Goal: Task Accomplishment & Management: Use online tool/utility

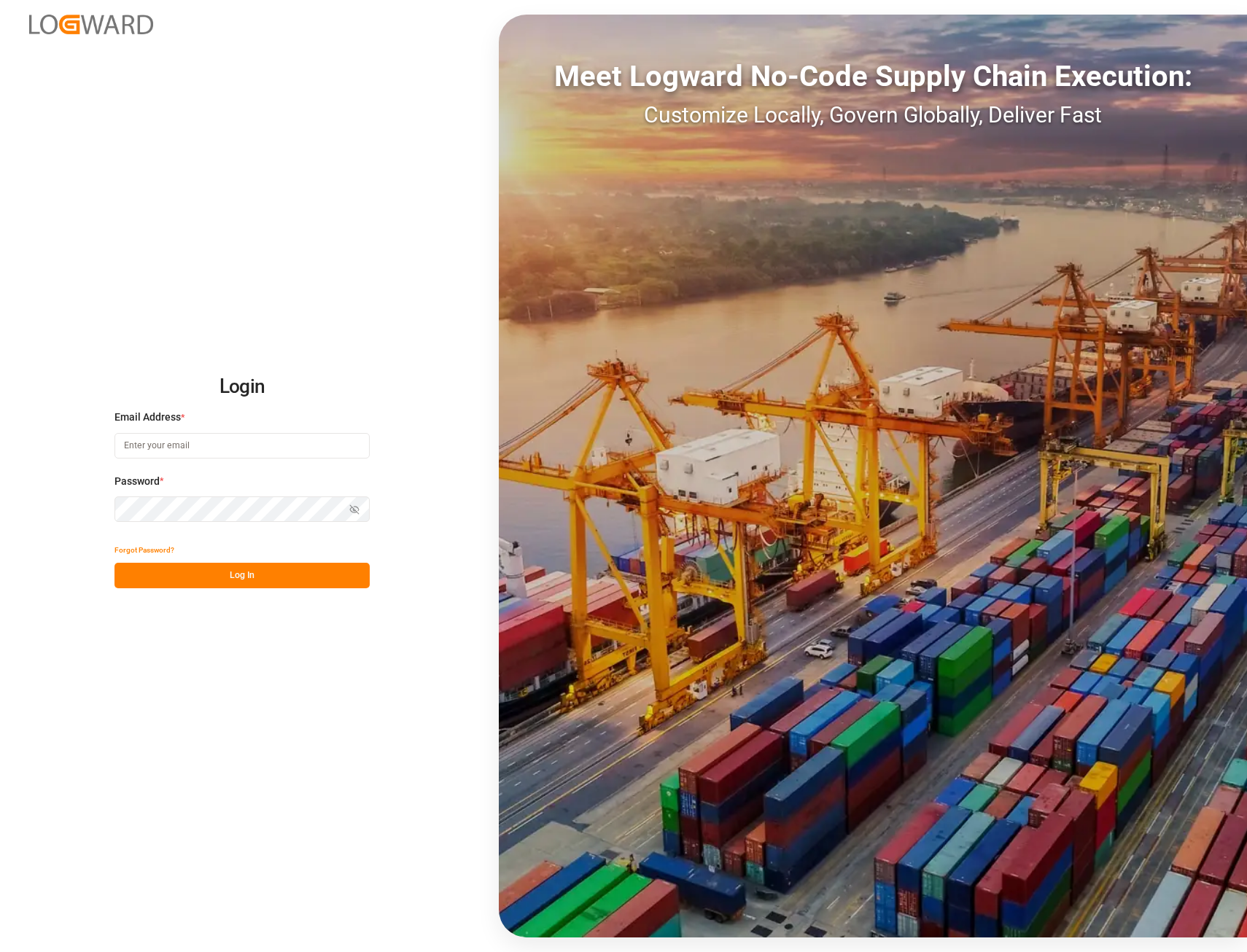
type input "[EMAIL_ADDRESS][PERSON_NAME][DOMAIN_NAME]"
click at [256, 575] on button "Log In" at bounding box center [242, 575] width 255 height 25
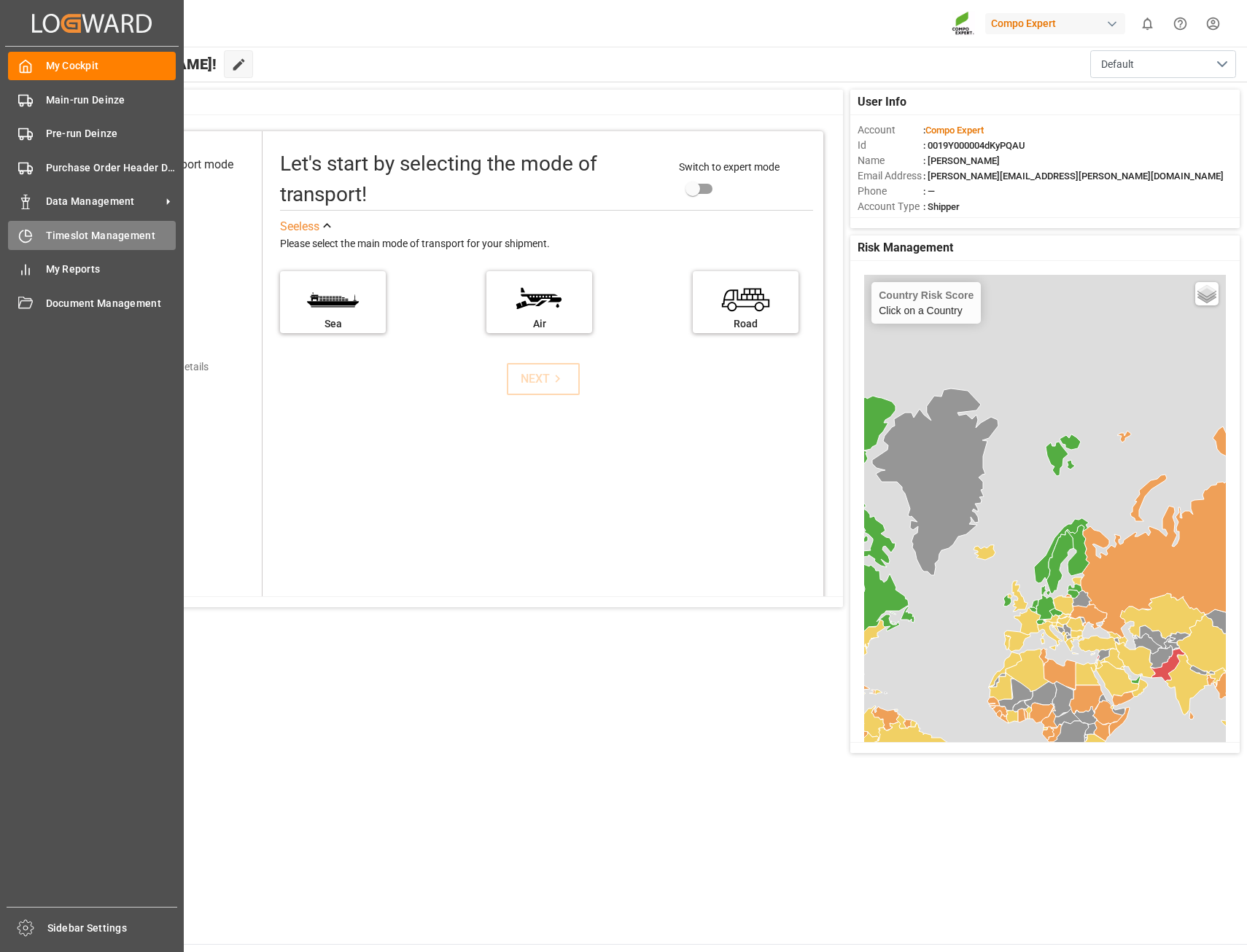
click at [101, 241] on span "Timeslot Management" at bounding box center [111, 236] width 130 height 16
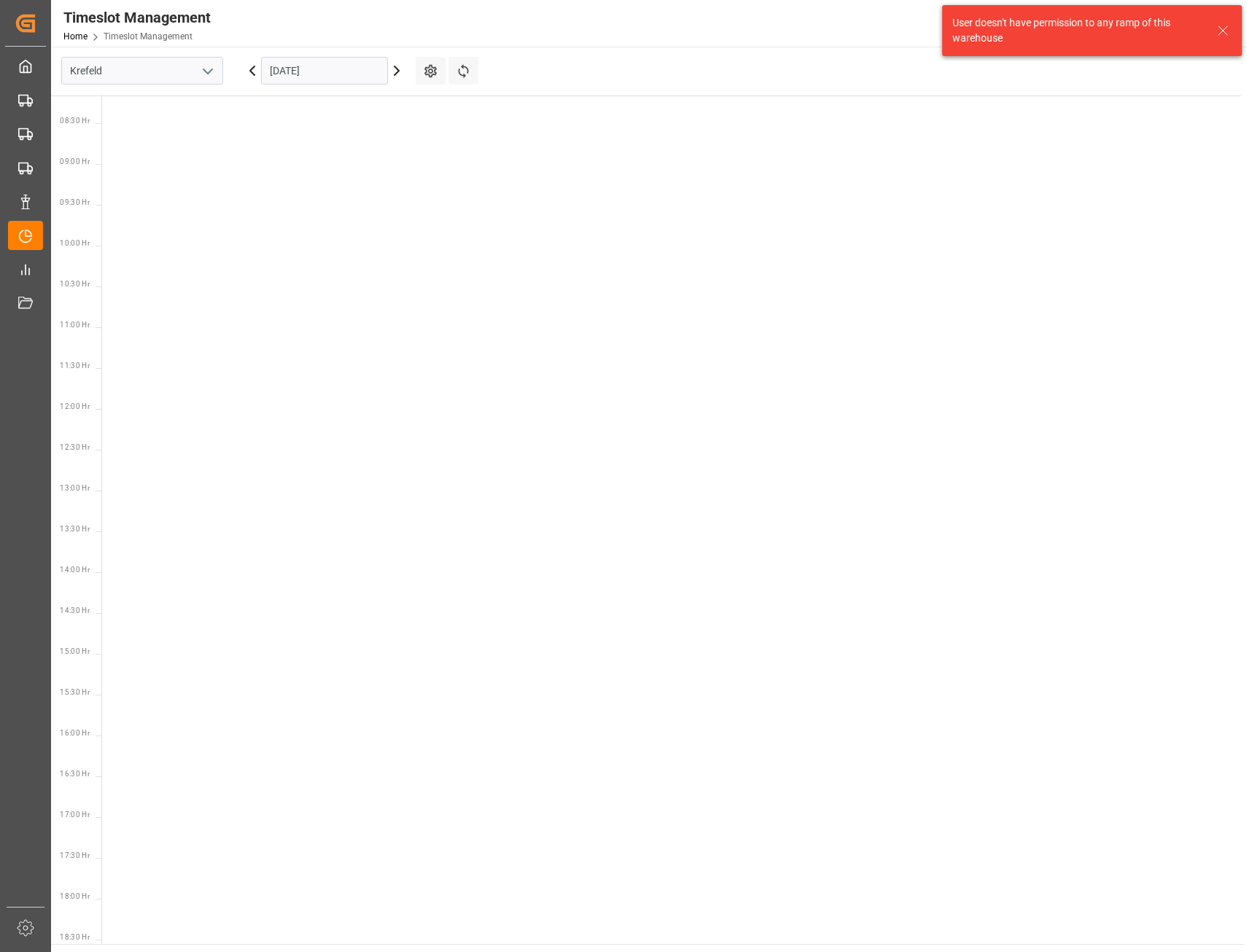
scroll to position [674, 0]
click at [207, 73] on icon "open menu" at bounding box center [208, 71] width 17 height 17
click at [96, 102] on div "Deinze" at bounding box center [142, 103] width 161 height 33
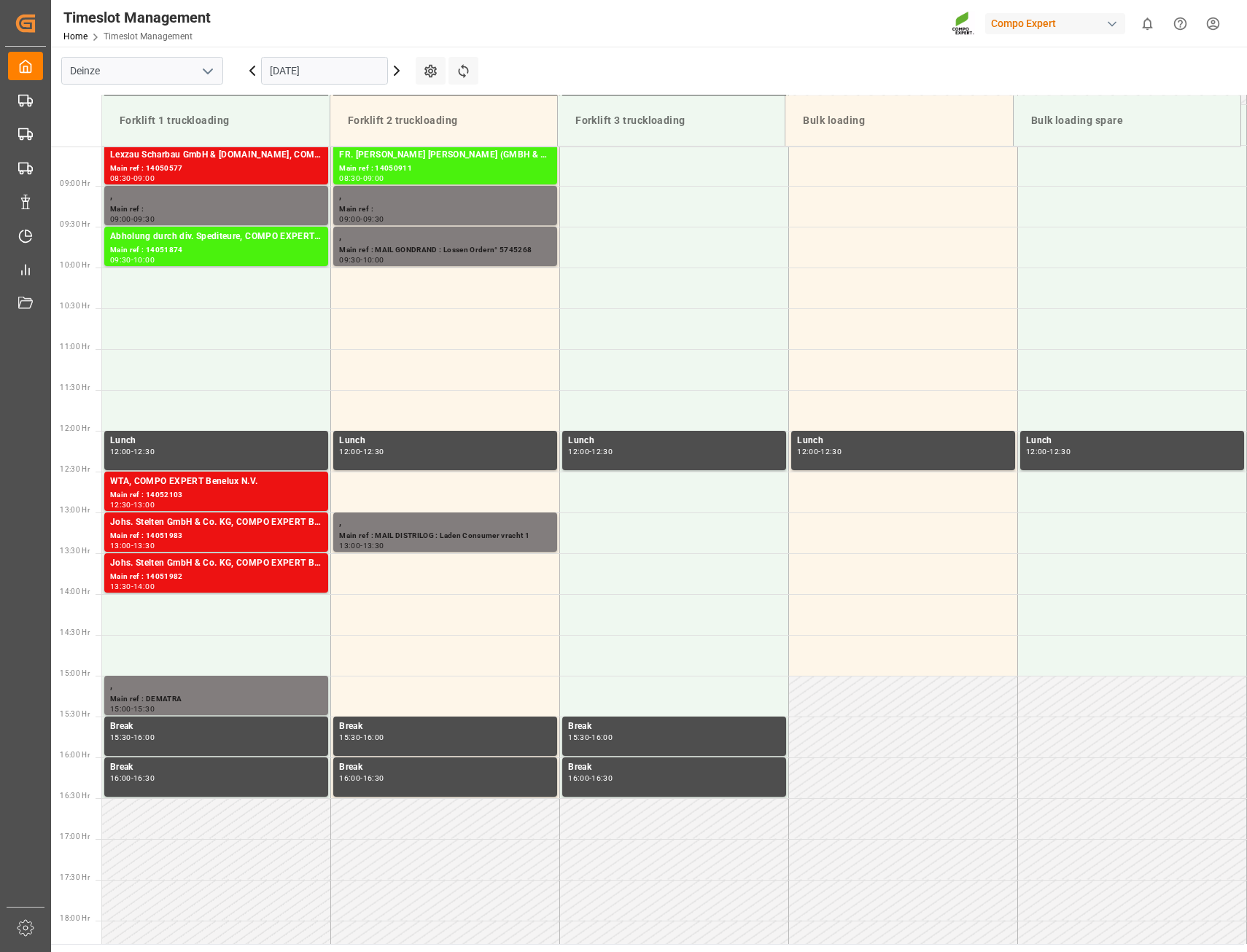
scroll to position [725, 0]
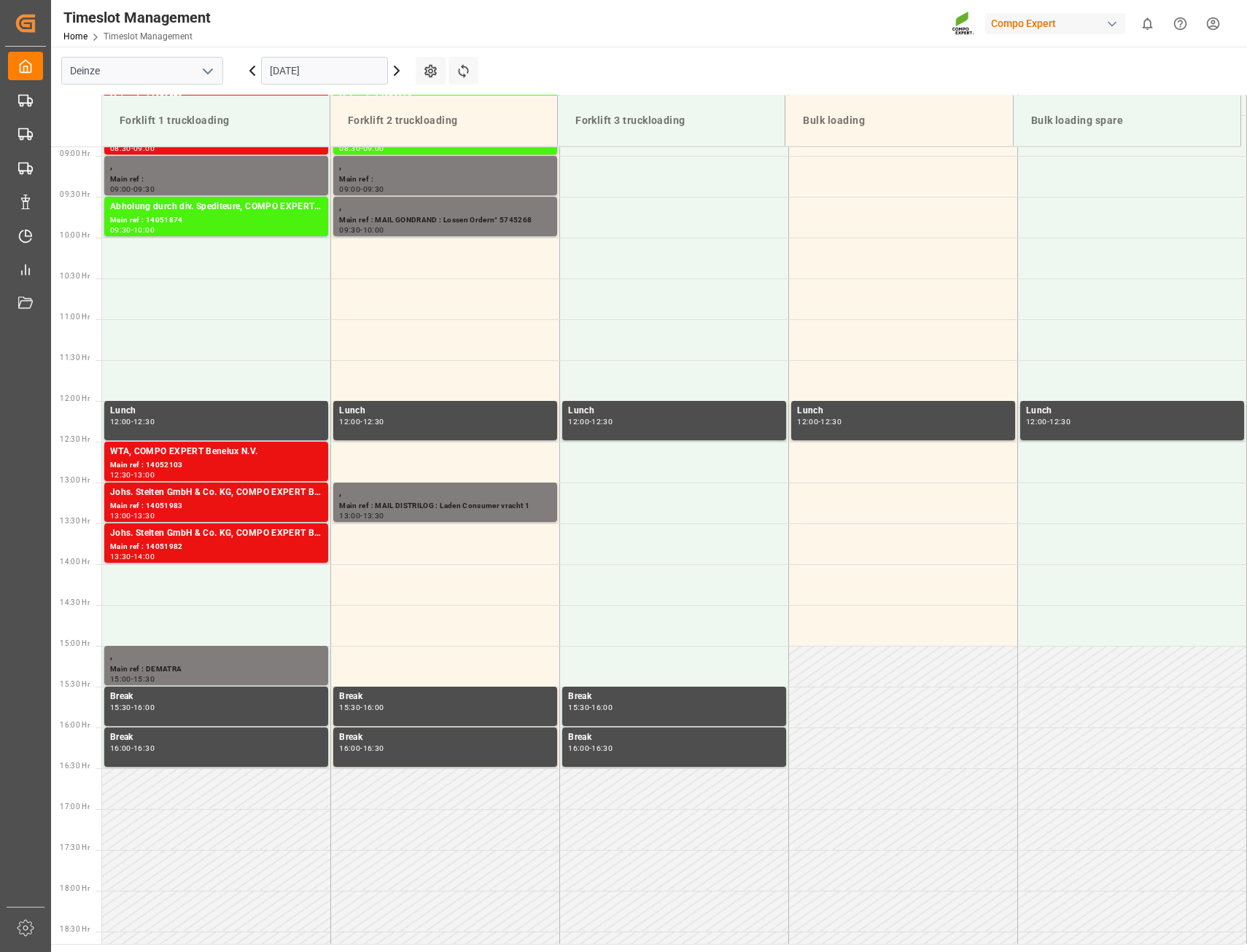
click at [394, 70] on icon at bounding box center [397, 70] width 17 height 17
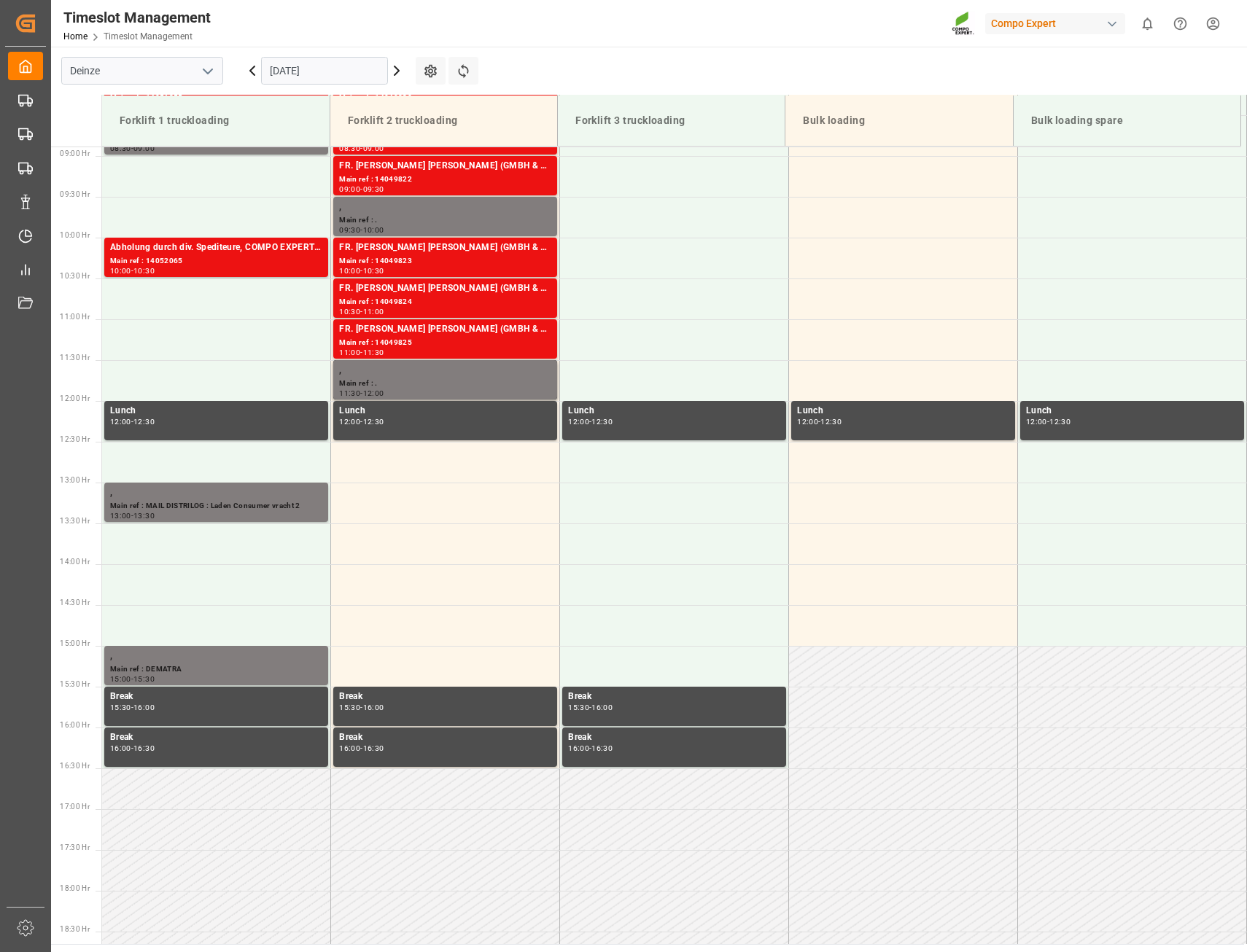
click at [394, 70] on icon at bounding box center [397, 70] width 17 height 17
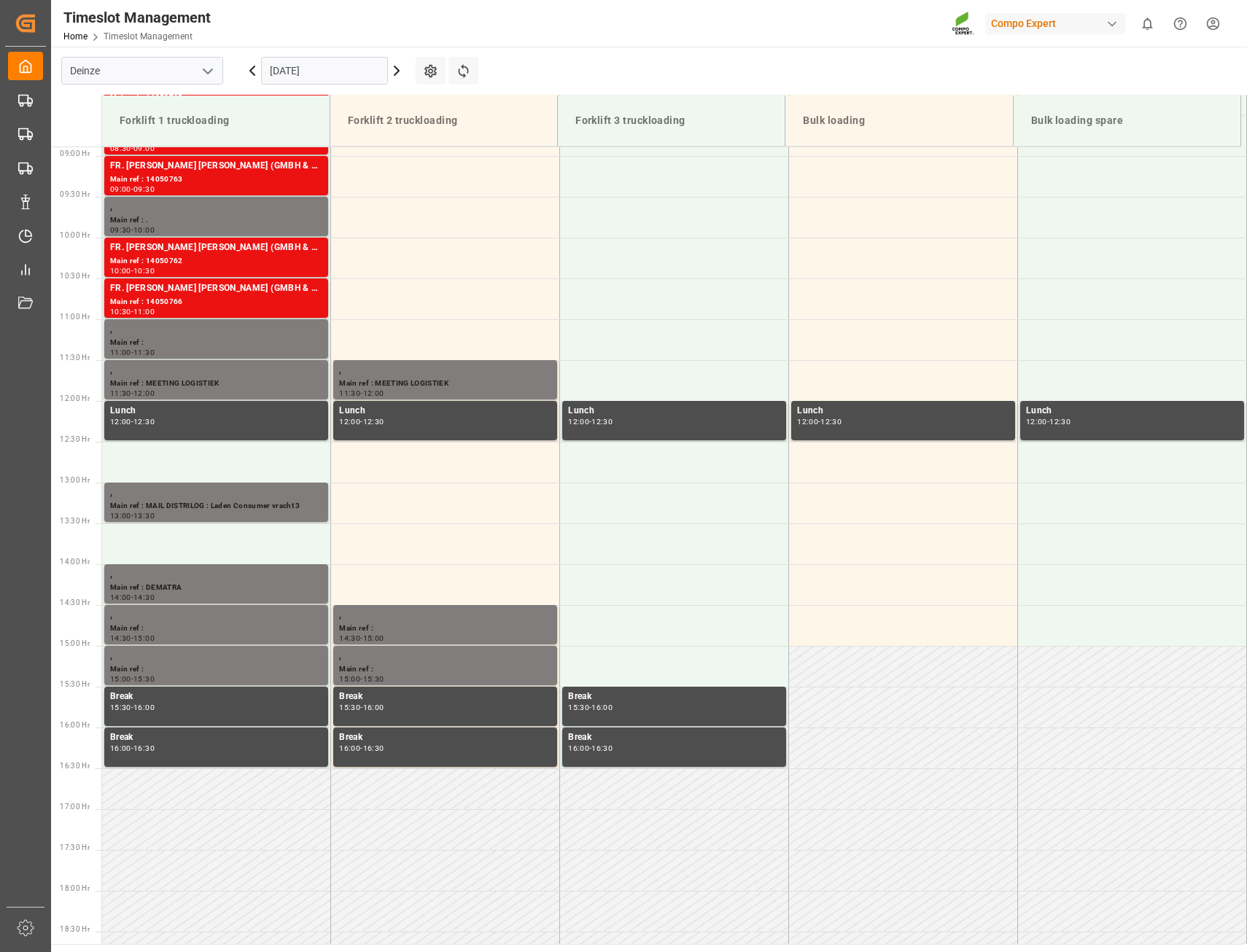
click at [394, 70] on icon at bounding box center [397, 70] width 17 height 17
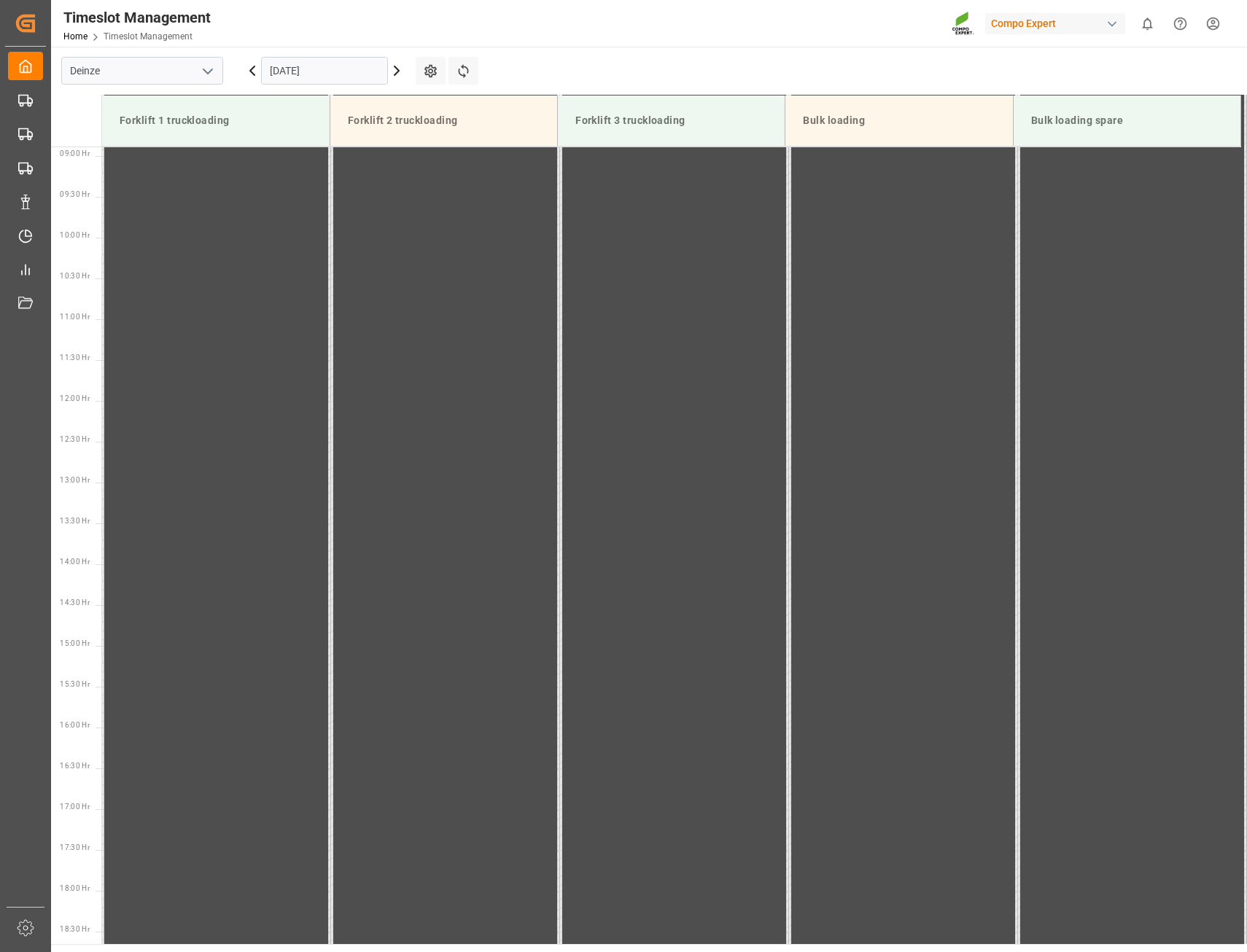
click at [394, 70] on icon at bounding box center [397, 70] width 17 height 17
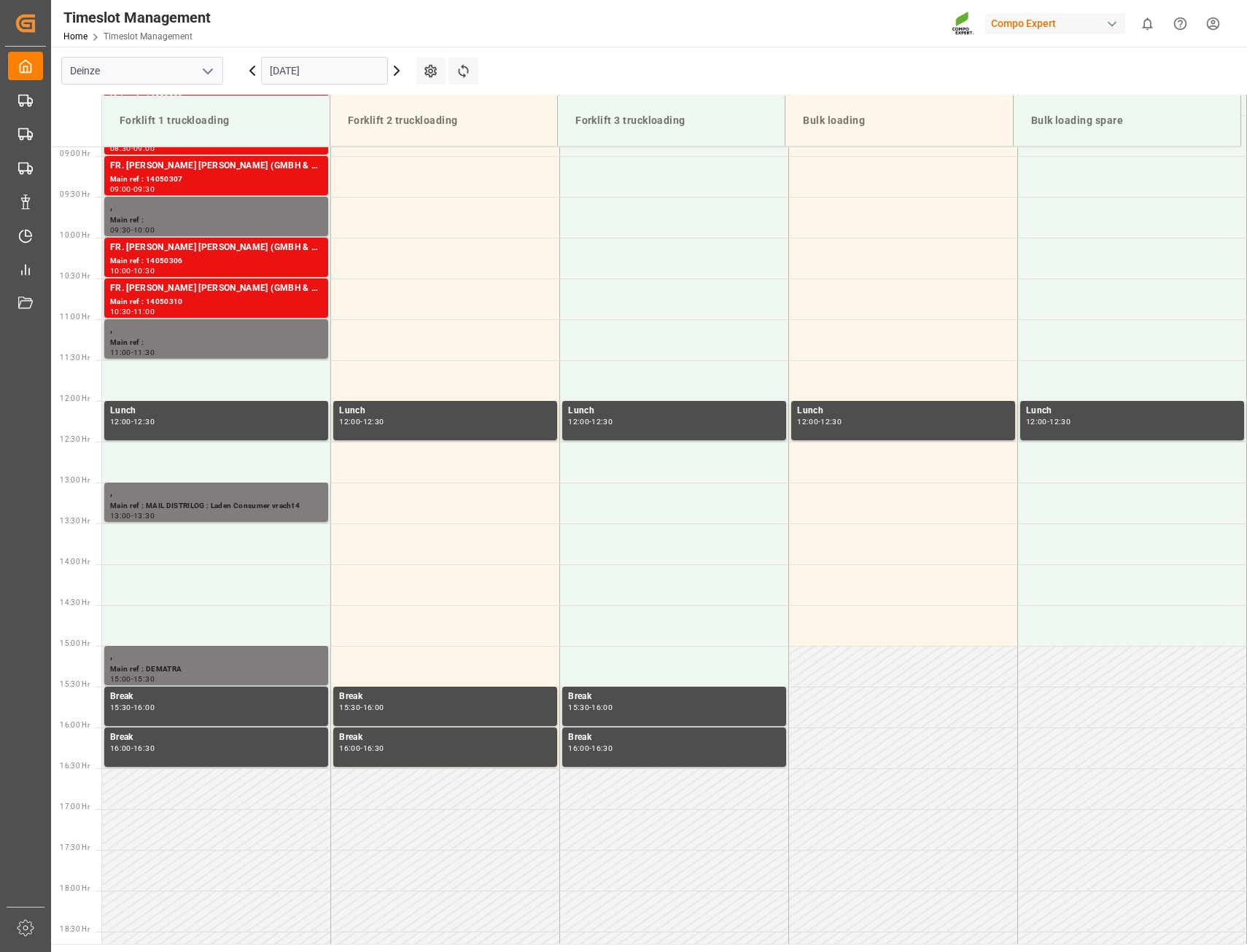
click at [394, 70] on icon at bounding box center [397, 70] width 17 height 17
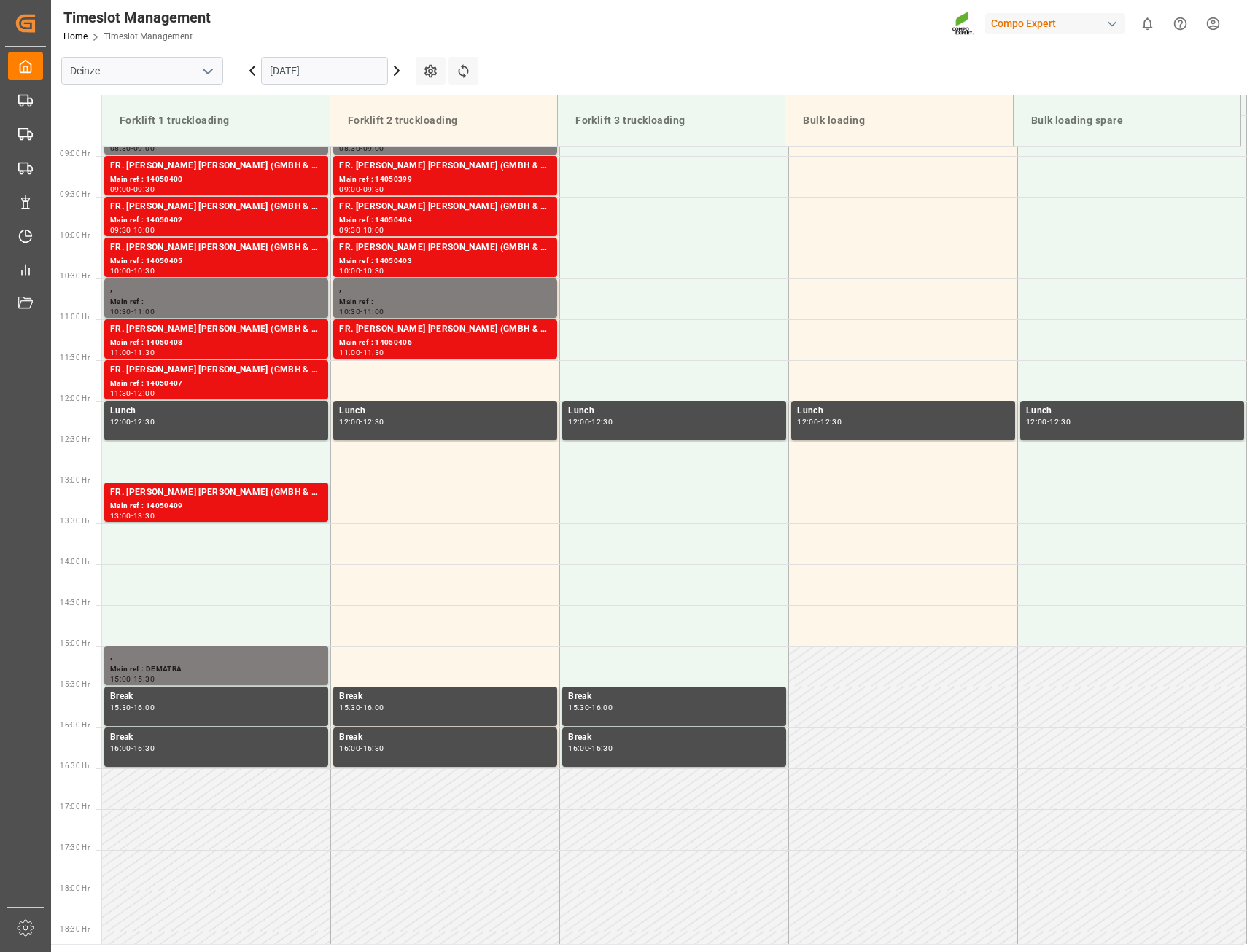
click at [394, 70] on icon at bounding box center [397, 70] width 17 height 17
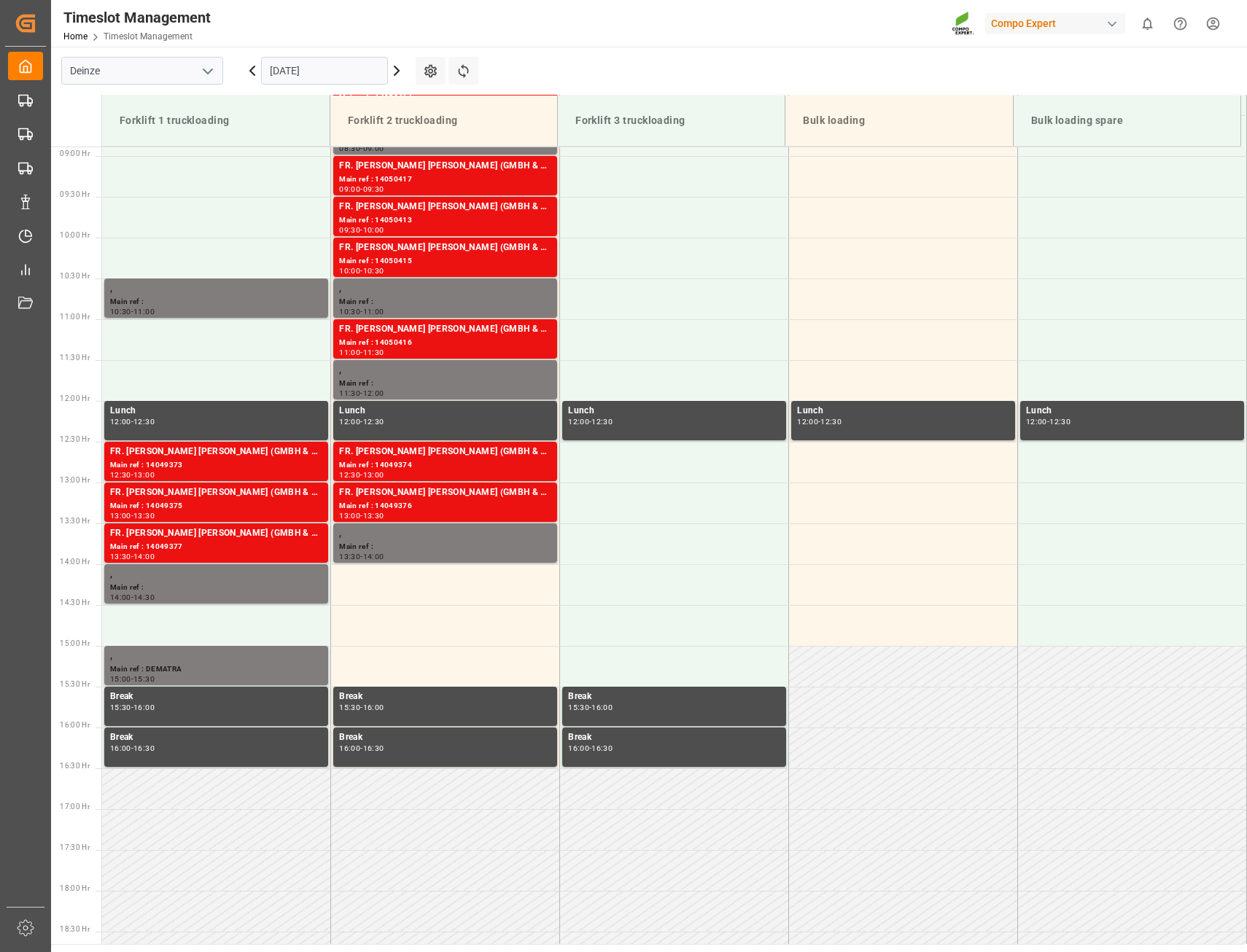
click at [394, 70] on icon at bounding box center [397, 70] width 17 height 17
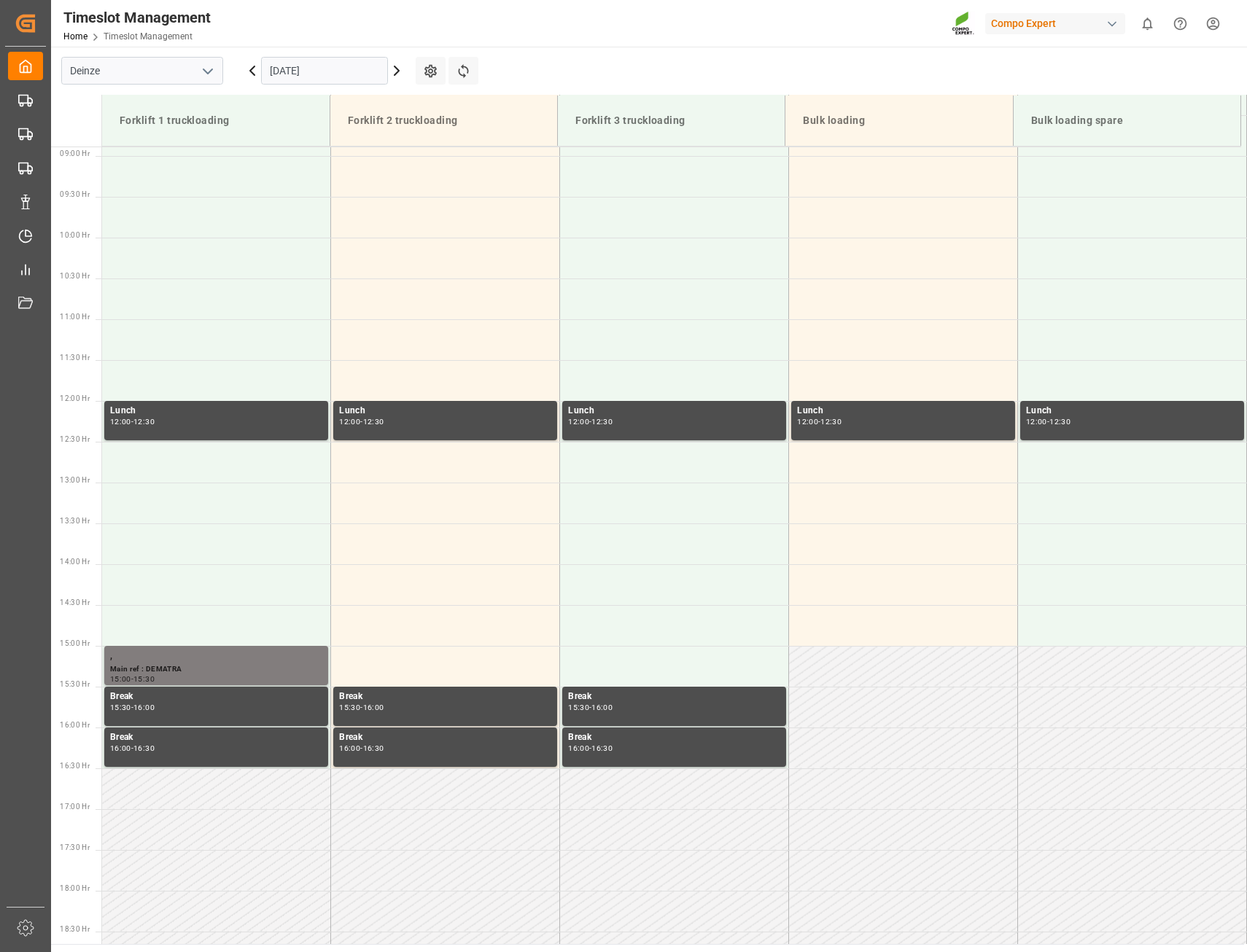
click at [394, 70] on icon at bounding box center [397, 70] width 17 height 17
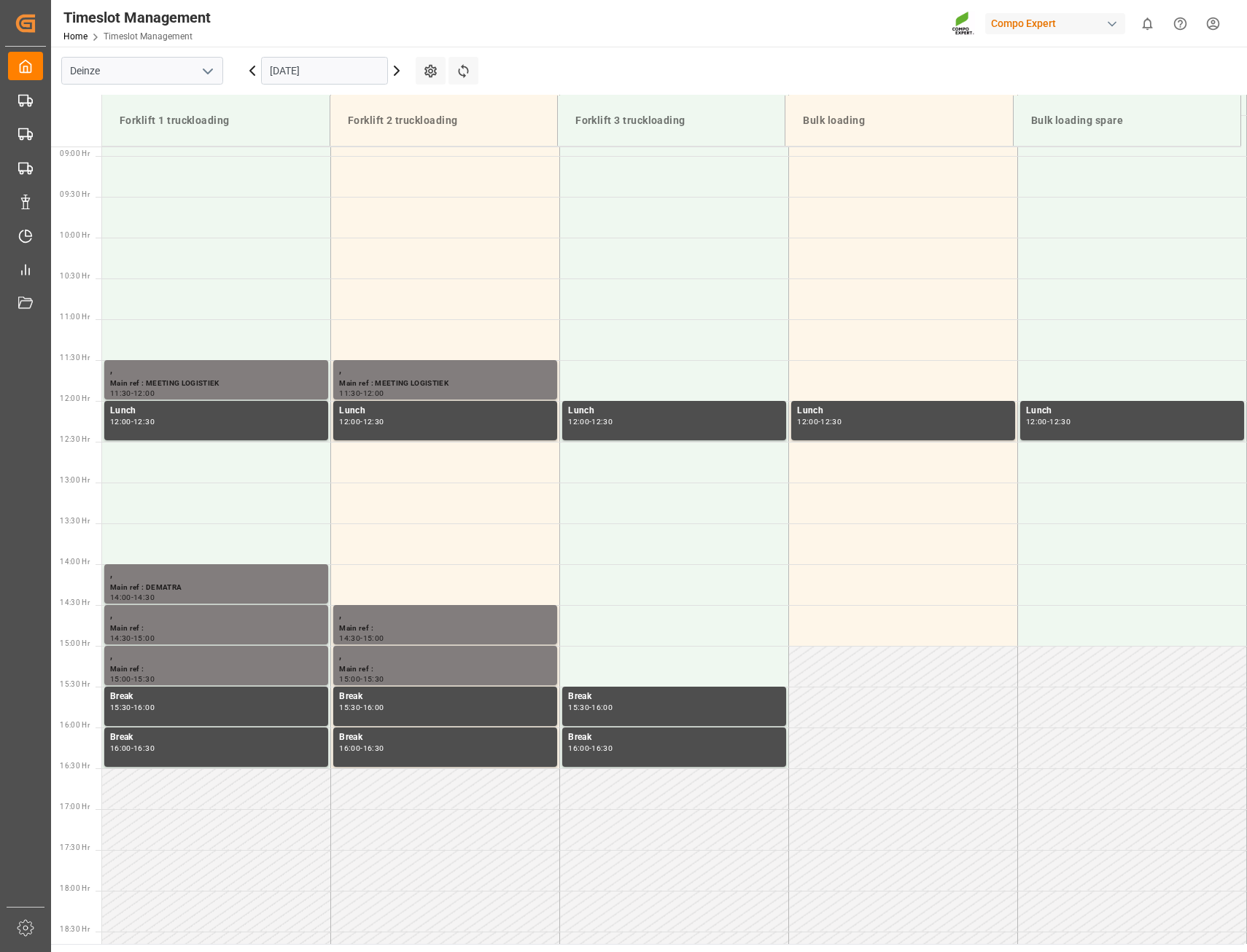
click at [394, 70] on icon at bounding box center [397, 70] width 17 height 17
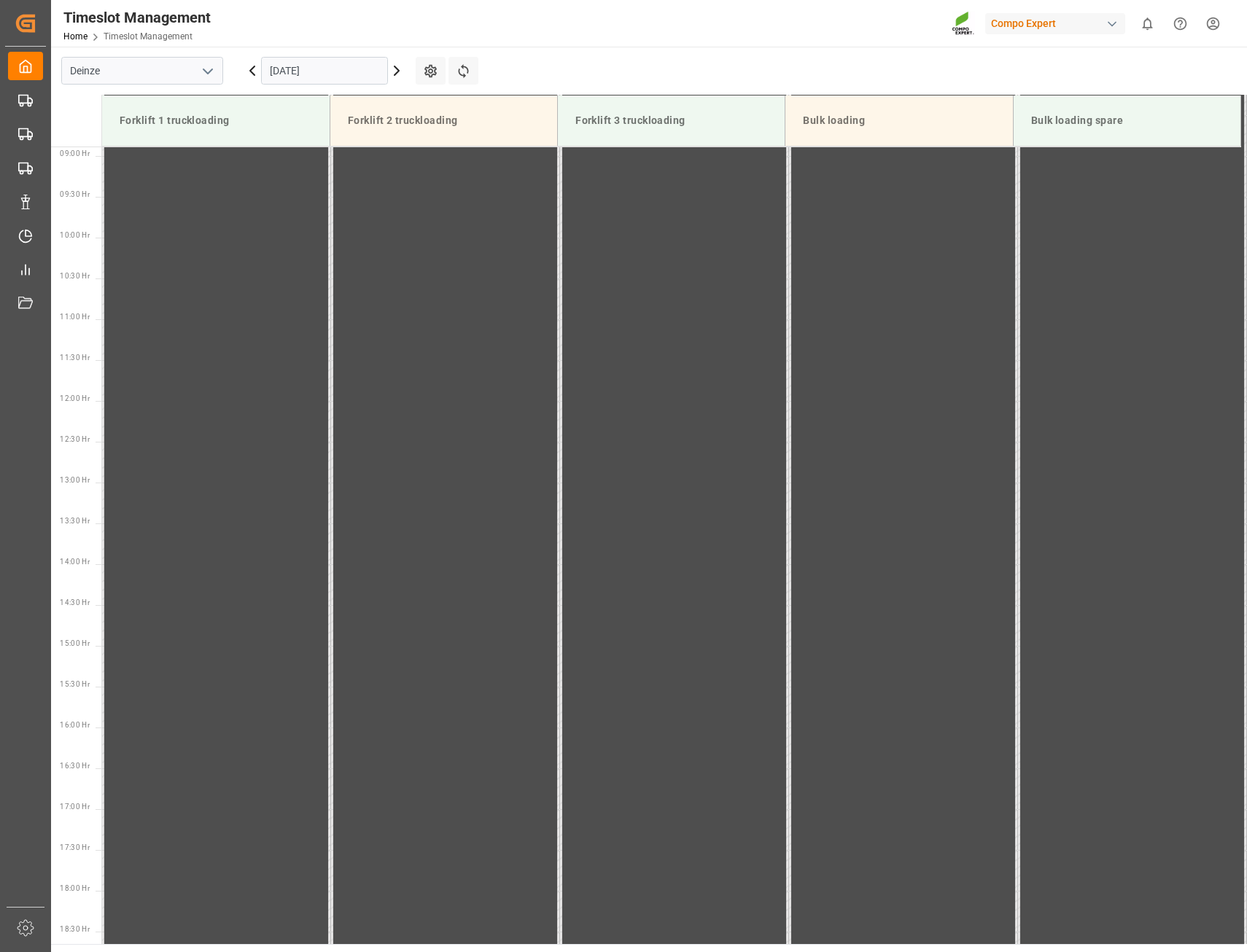
click at [394, 70] on icon at bounding box center [397, 70] width 17 height 17
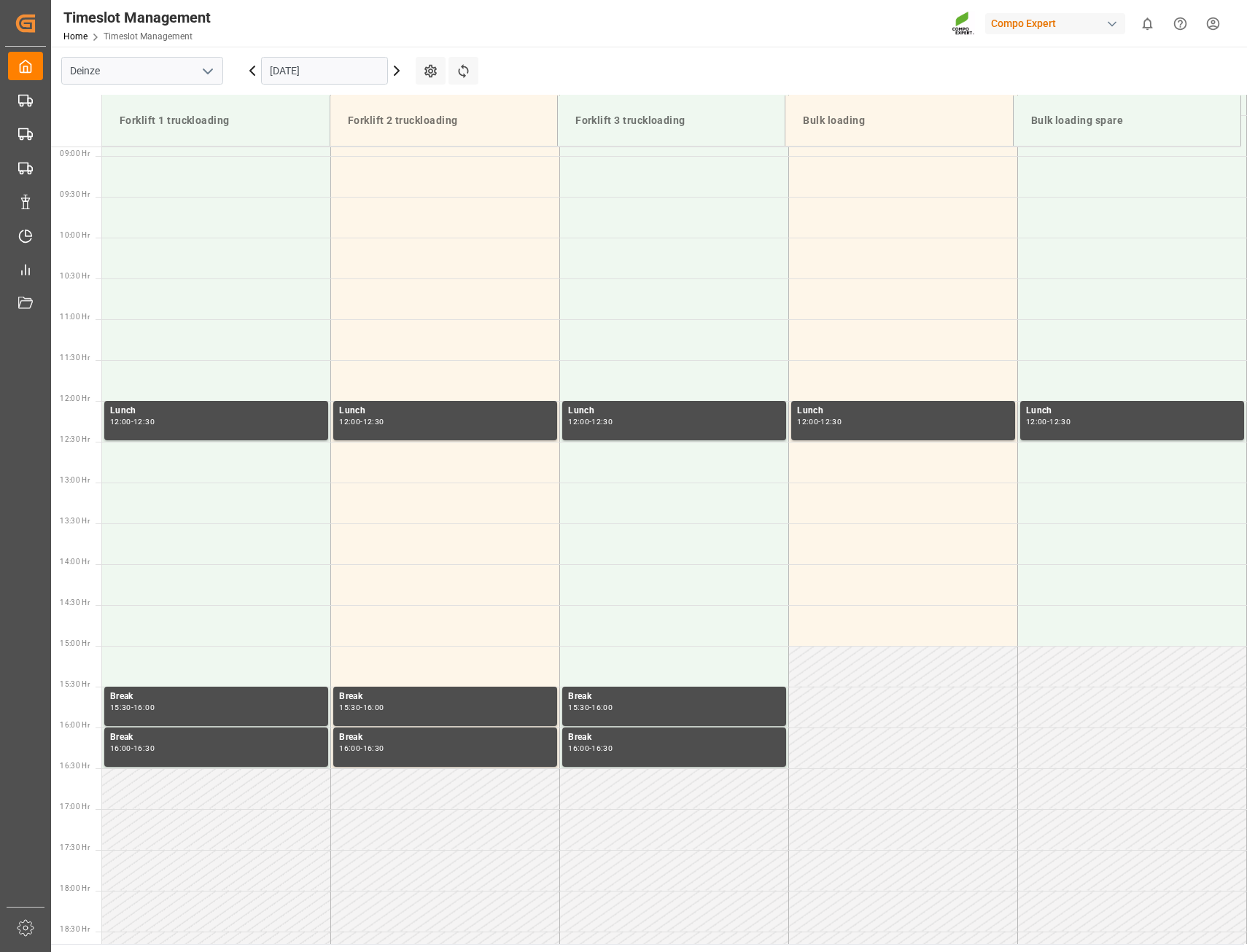
click at [394, 70] on icon at bounding box center [397, 70] width 17 height 17
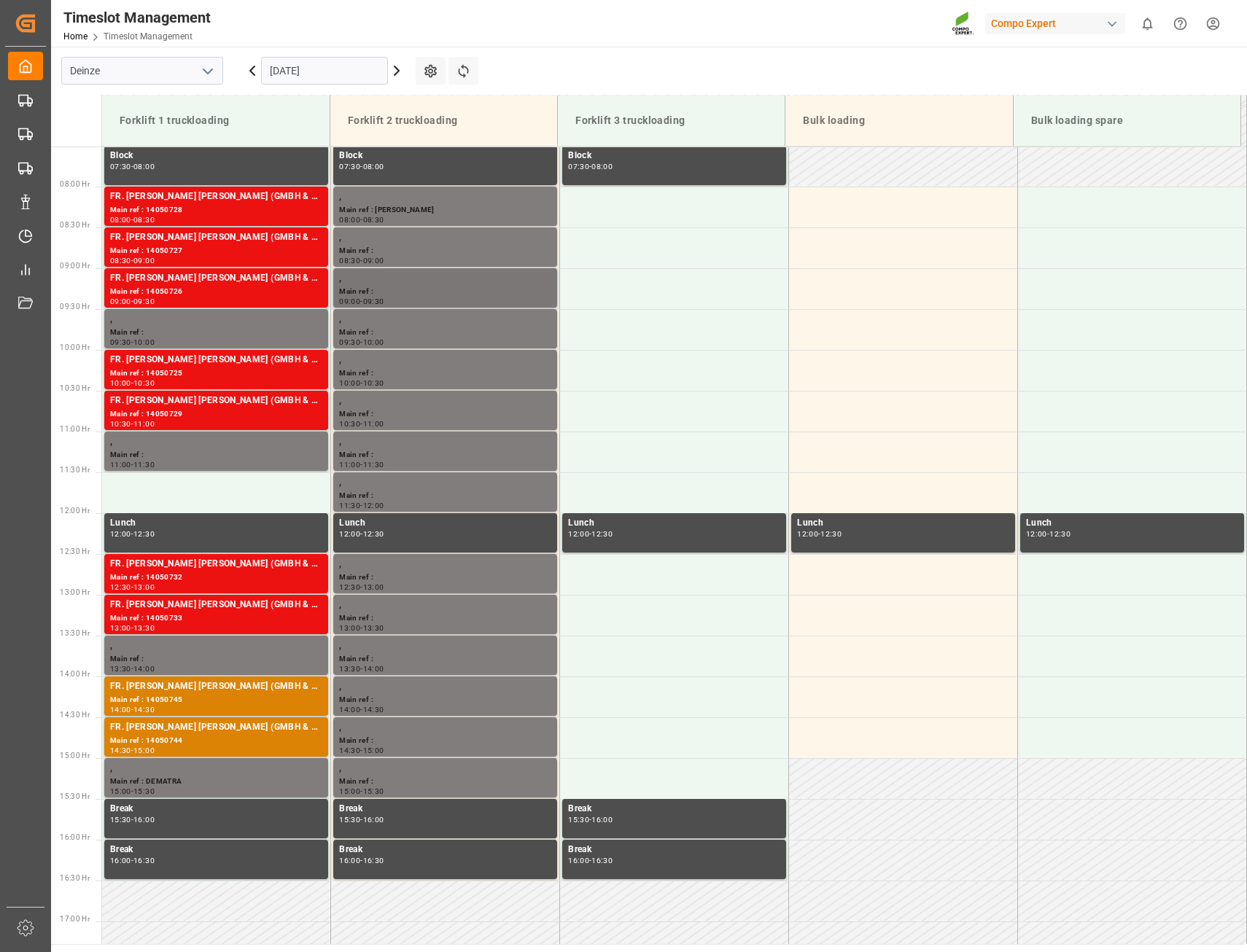
scroll to position [579, 0]
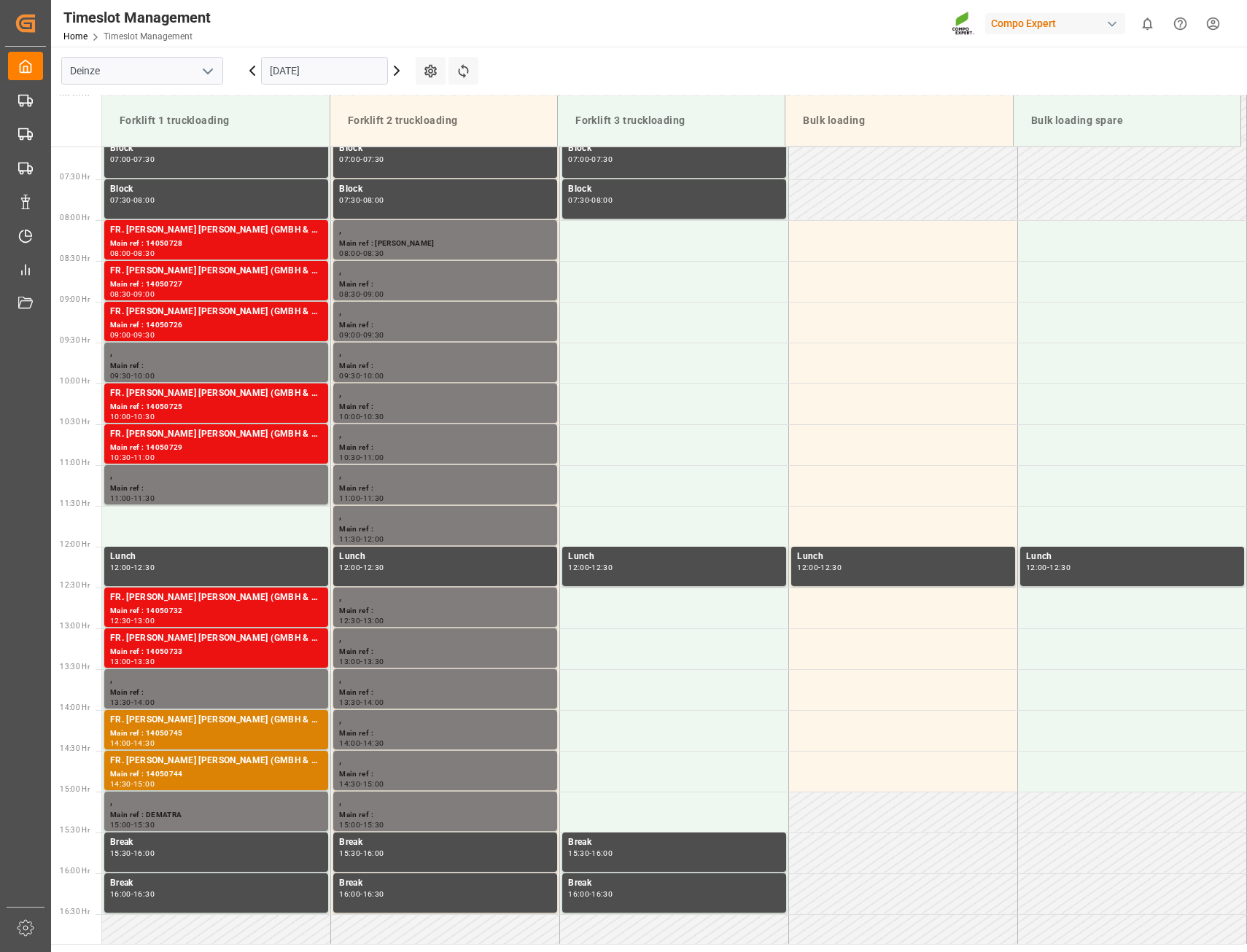
click at [397, 71] on icon at bounding box center [397, 70] width 17 height 17
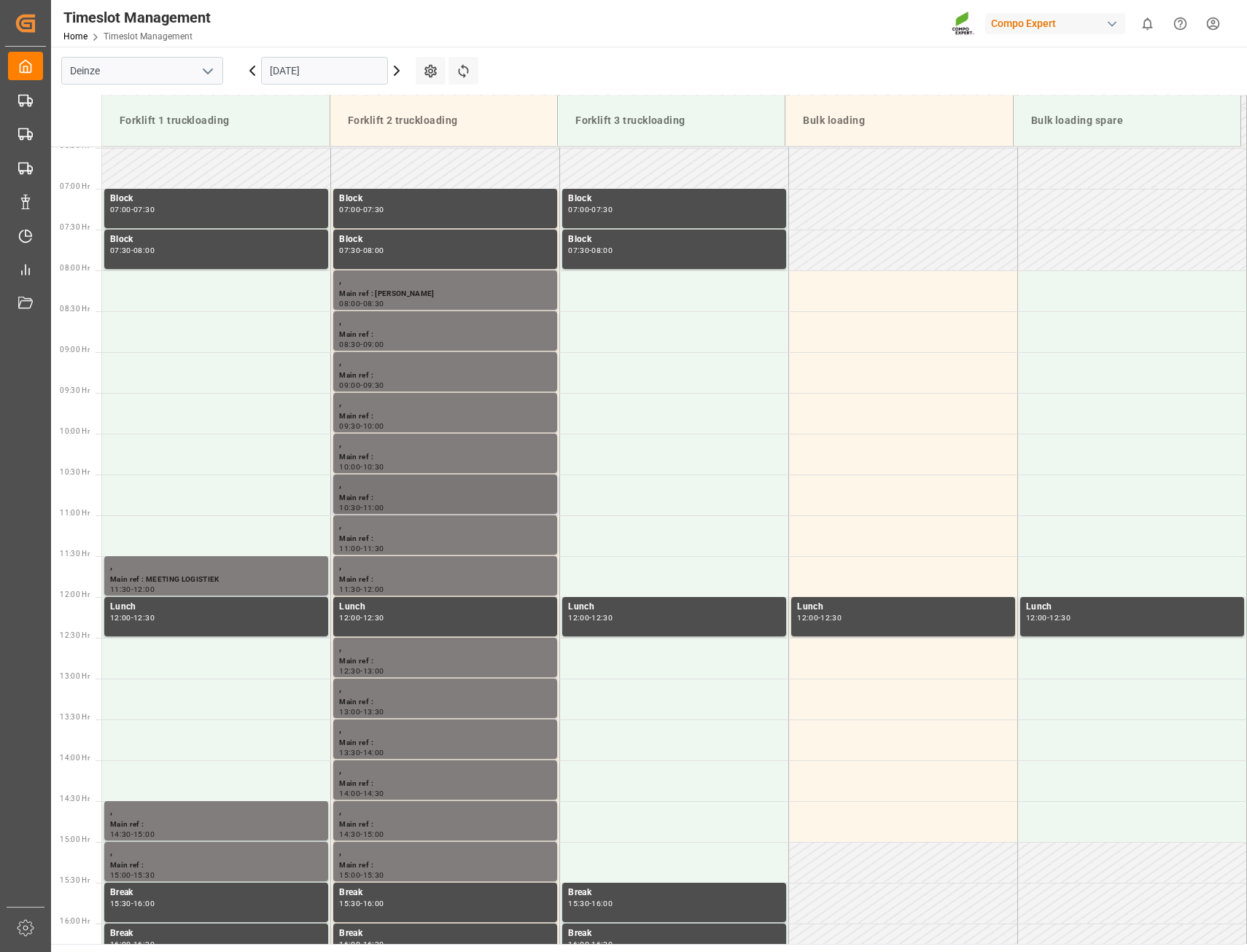
scroll to position [361, 0]
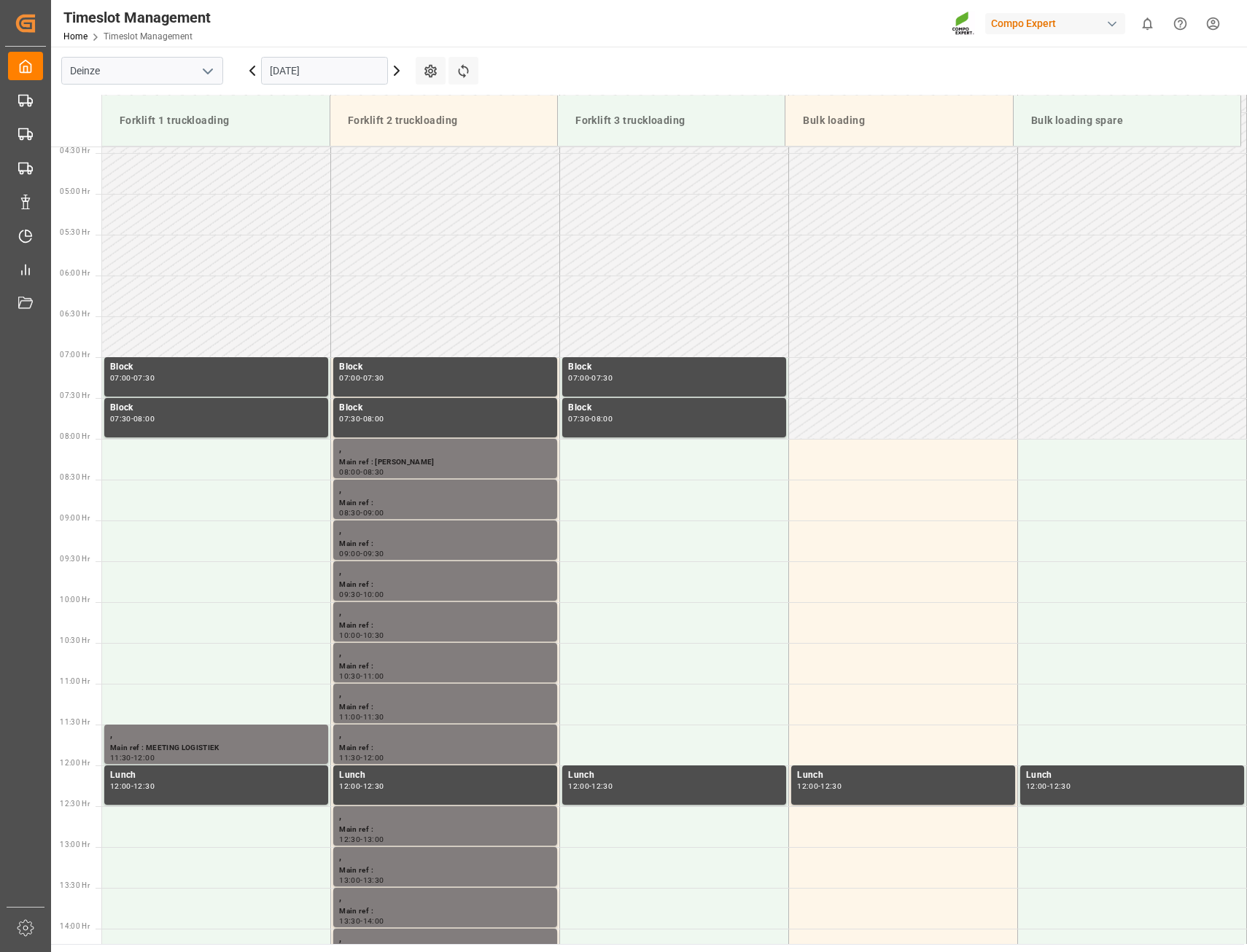
click at [397, 70] on icon at bounding box center [396, 70] width 4 height 9
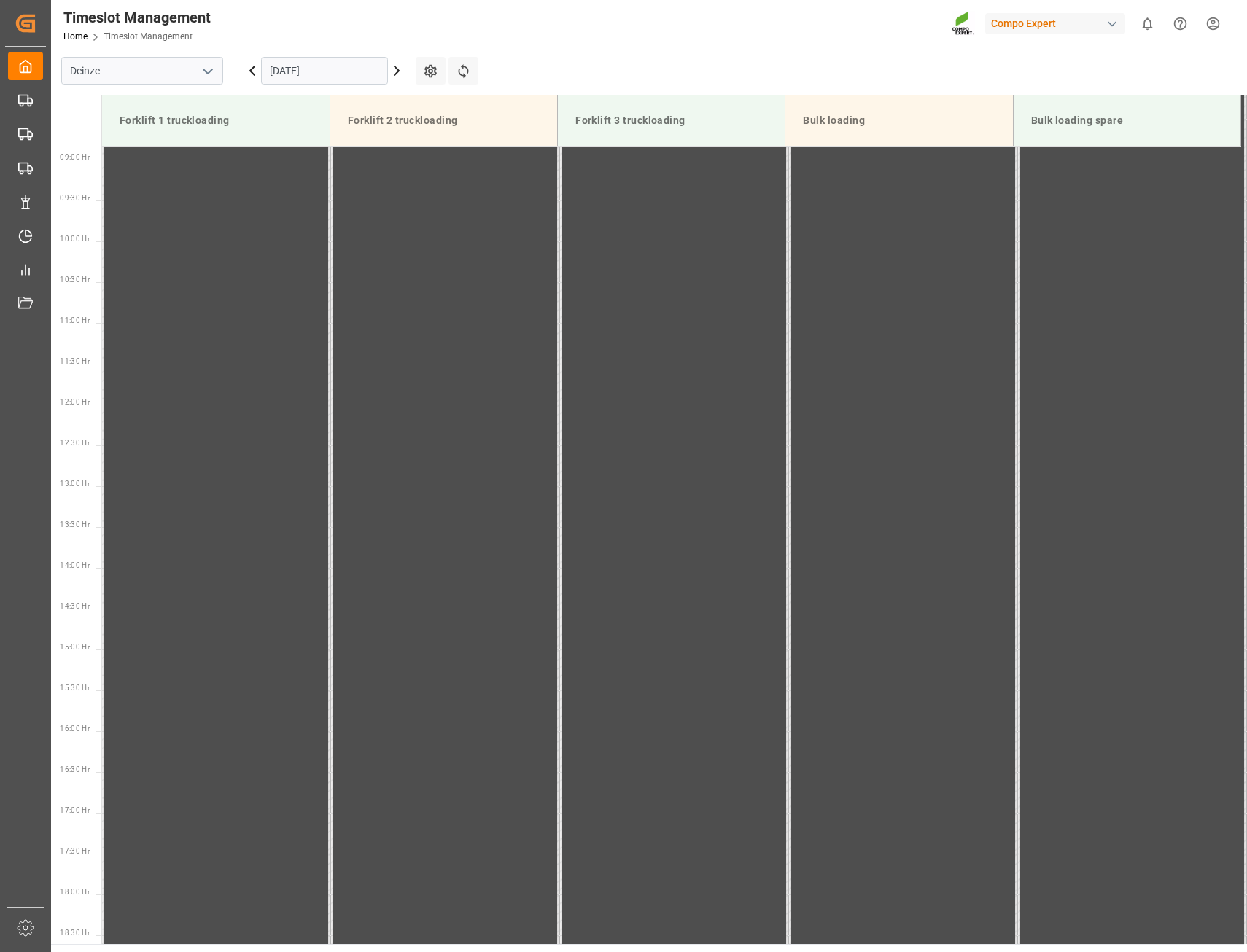
scroll to position [725, 0]
click at [397, 70] on icon at bounding box center [396, 70] width 4 height 9
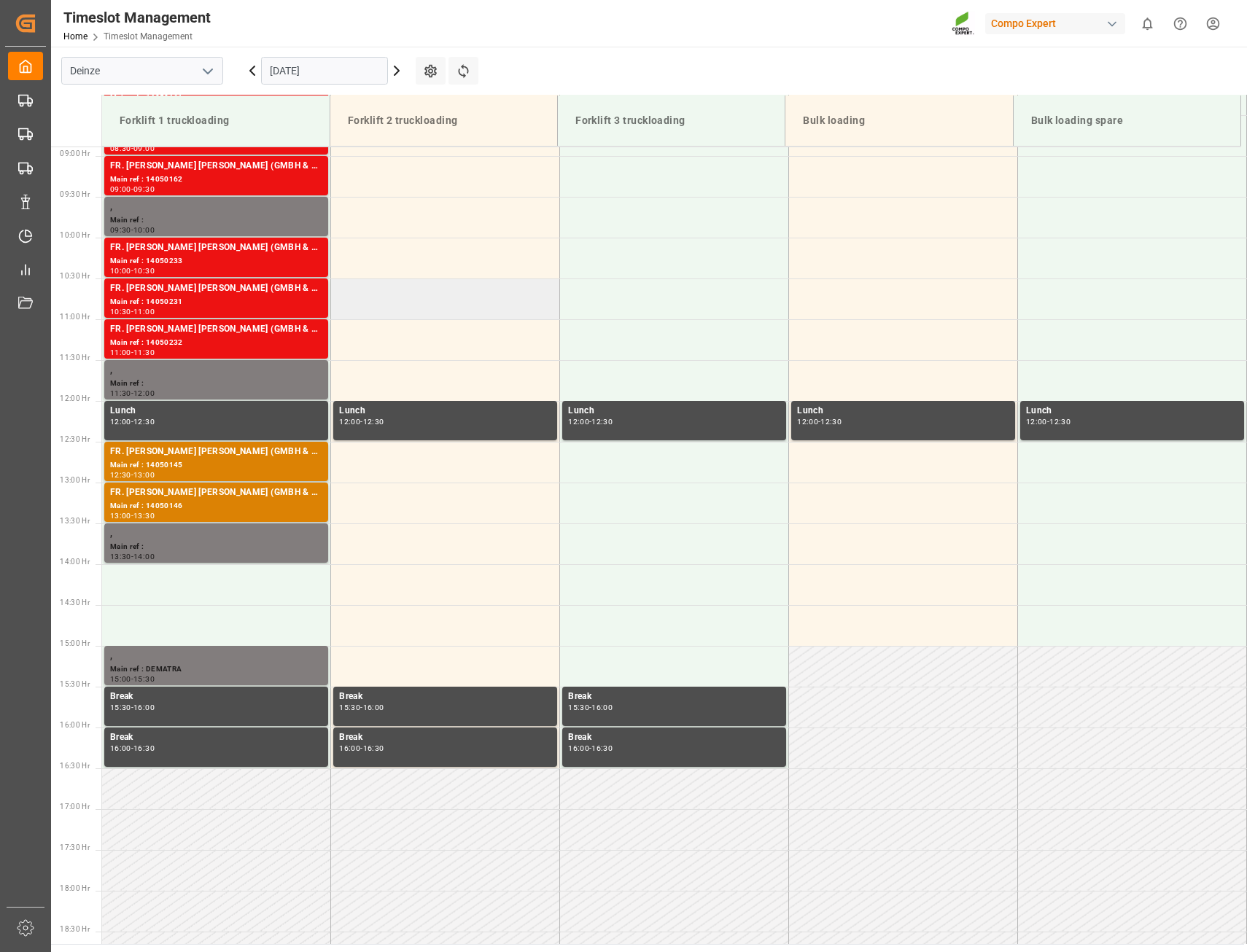
scroll to position [361, 0]
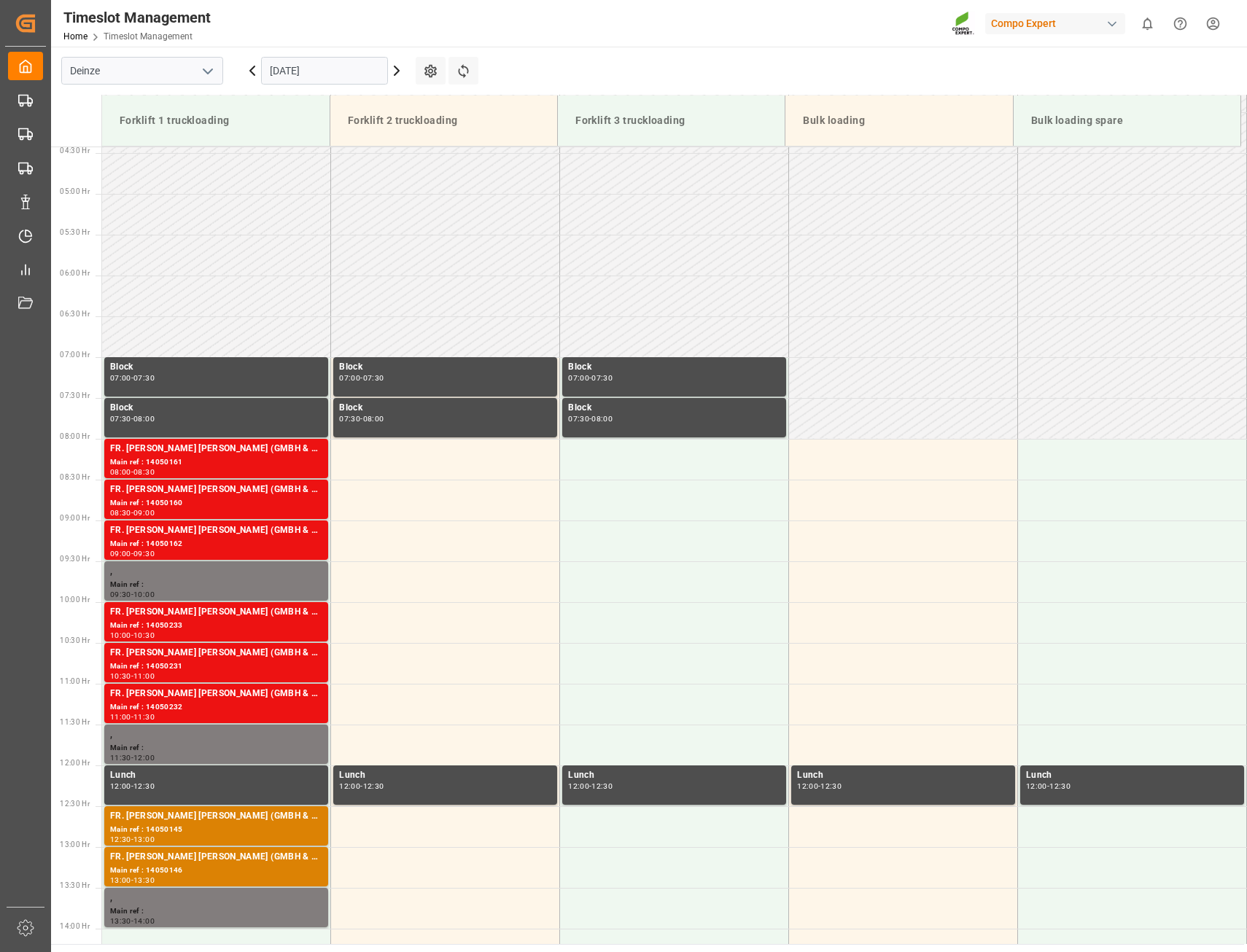
click at [397, 73] on icon at bounding box center [396, 70] width 4 height 9
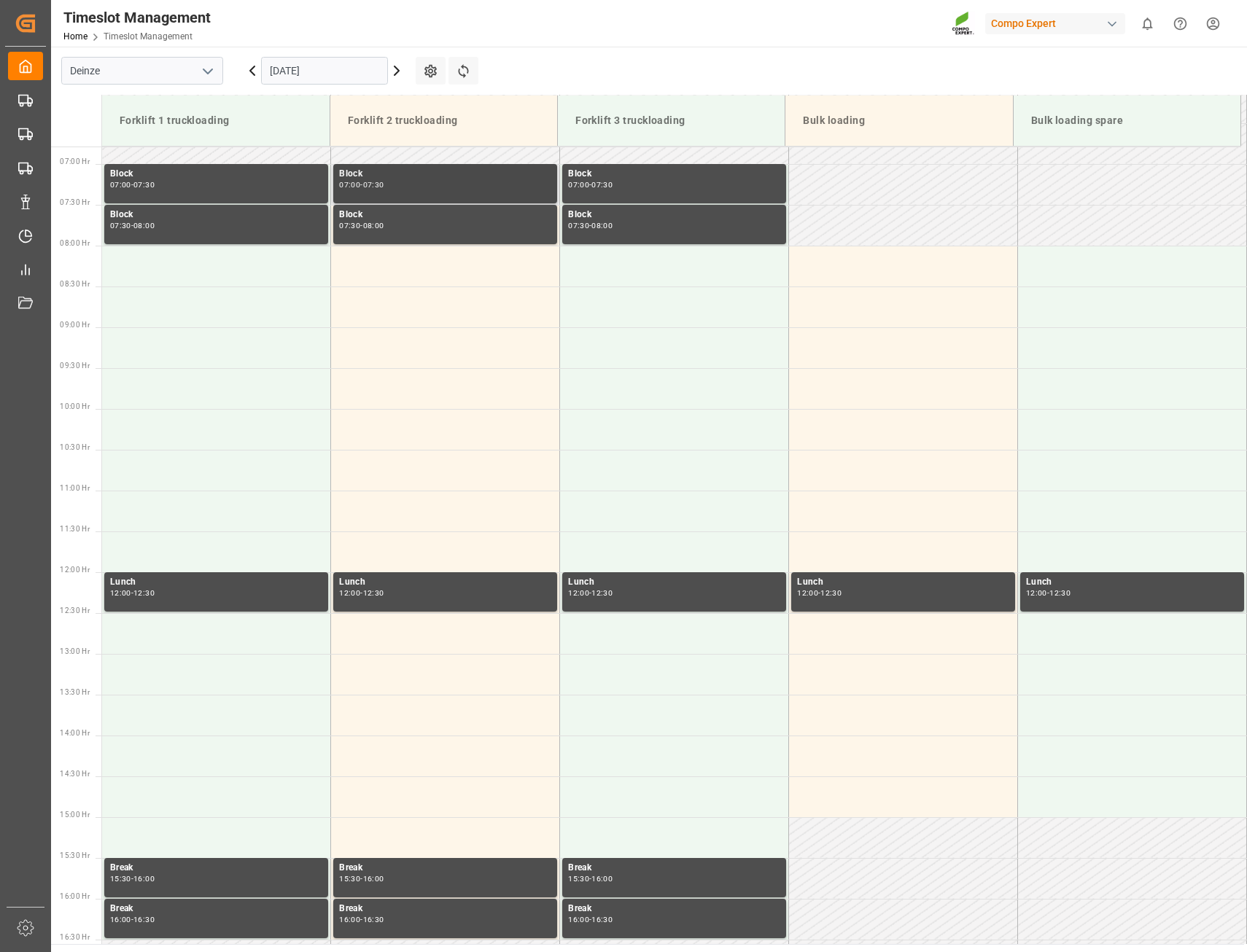
scroll to position [579, 0]
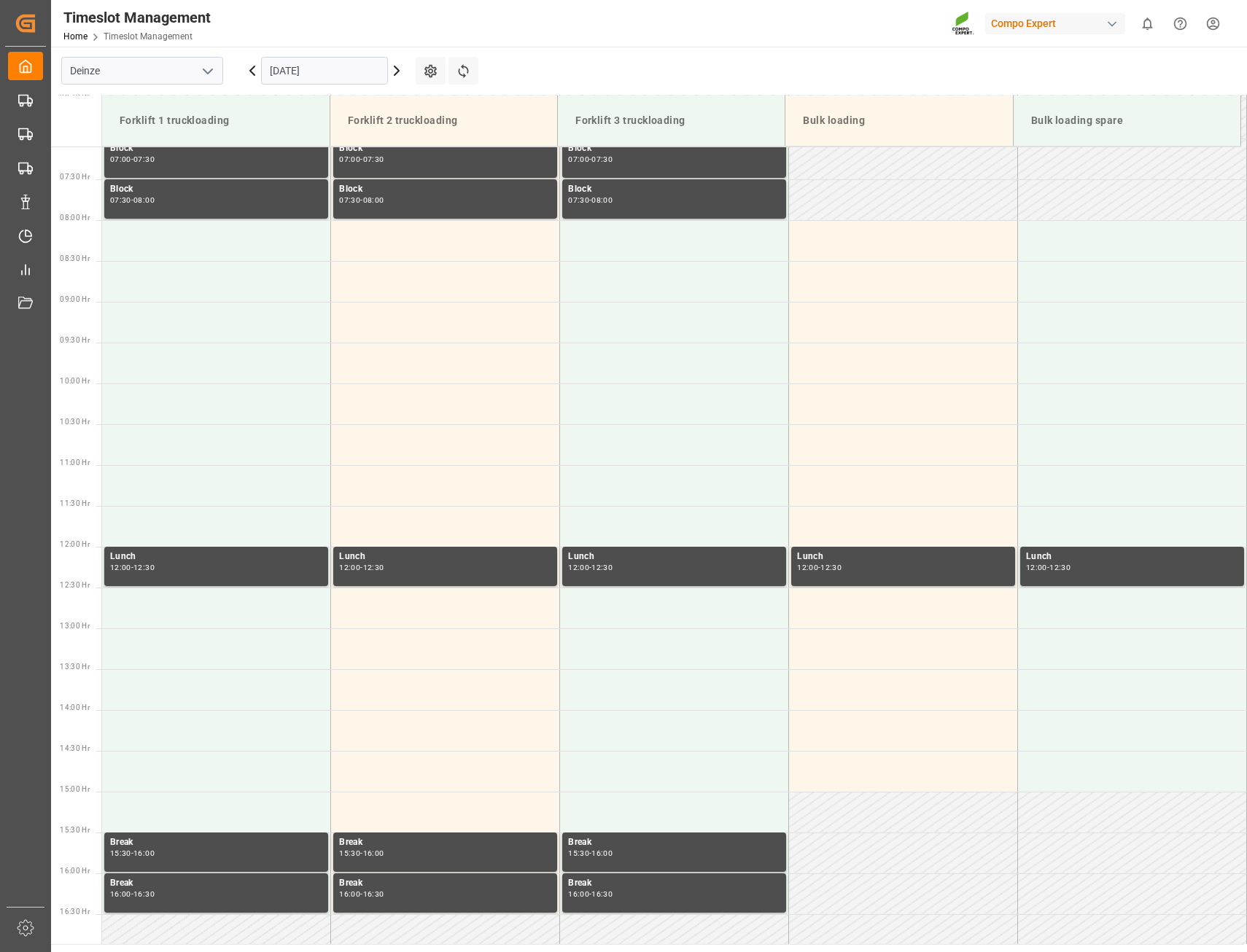
click at [399, 69] on icon at bounding box center [397, 70] width 17 height 17
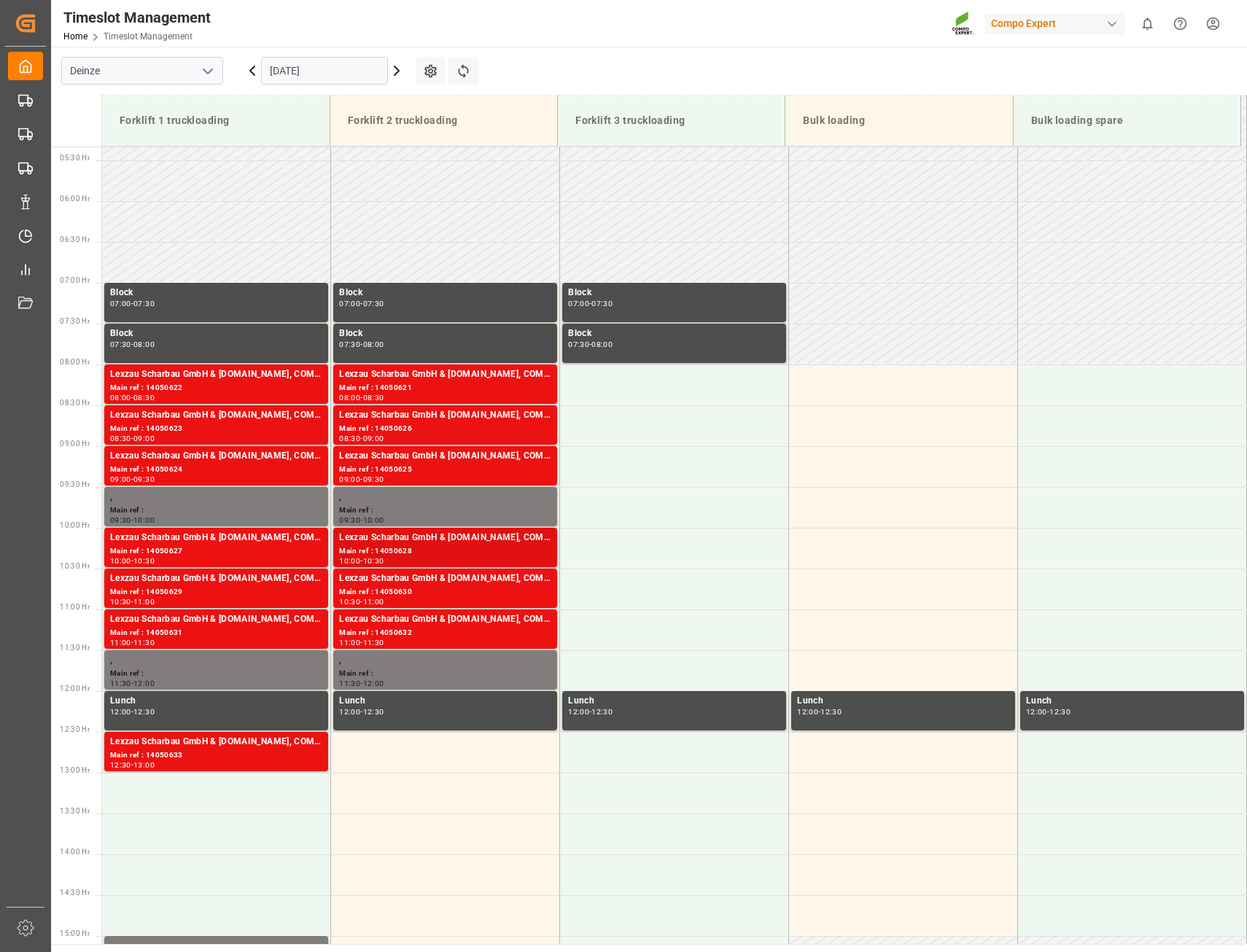
scroll to position [433, 0]
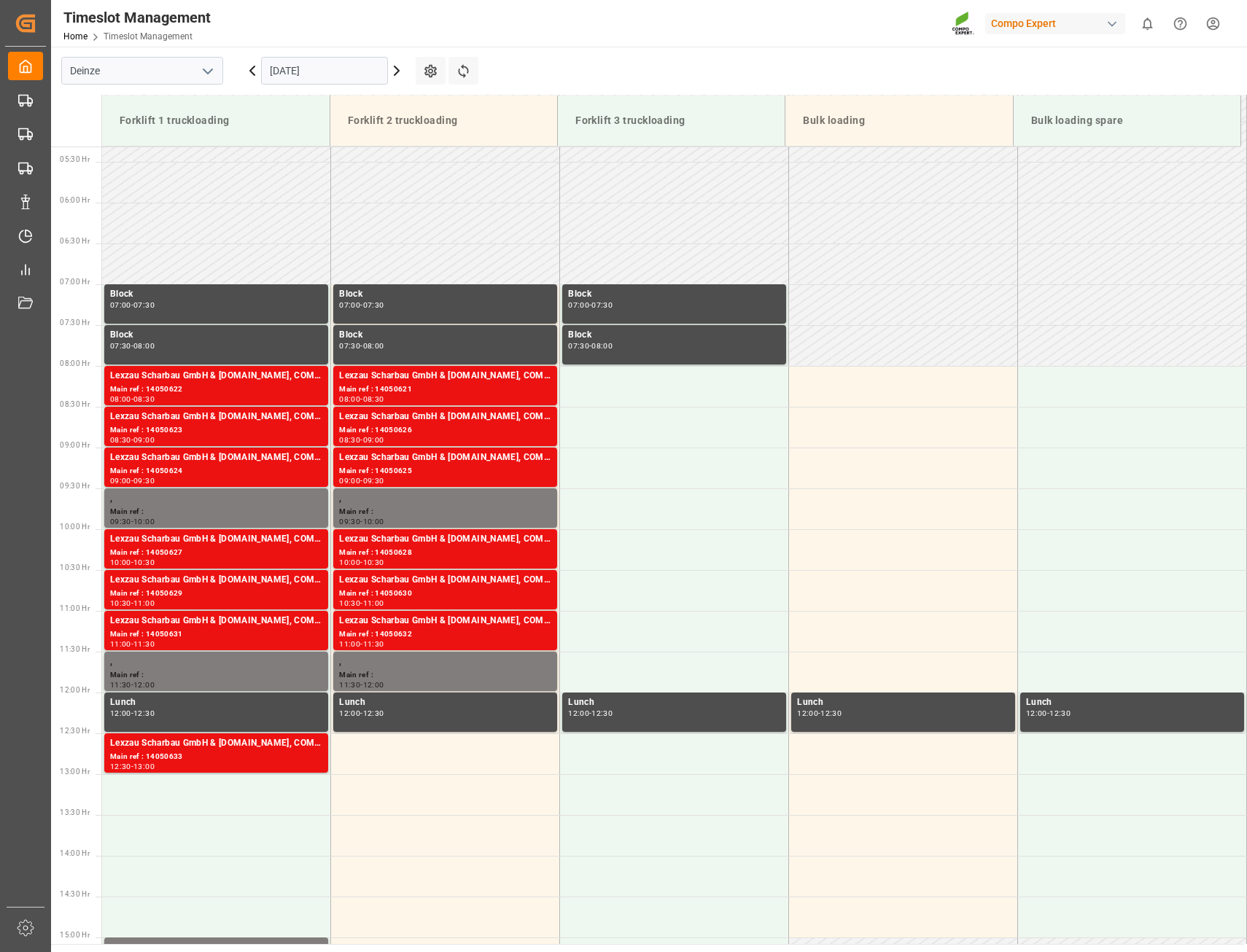
click at [398, 76] on icon at bounding box center [397, 70] width 17 height 17
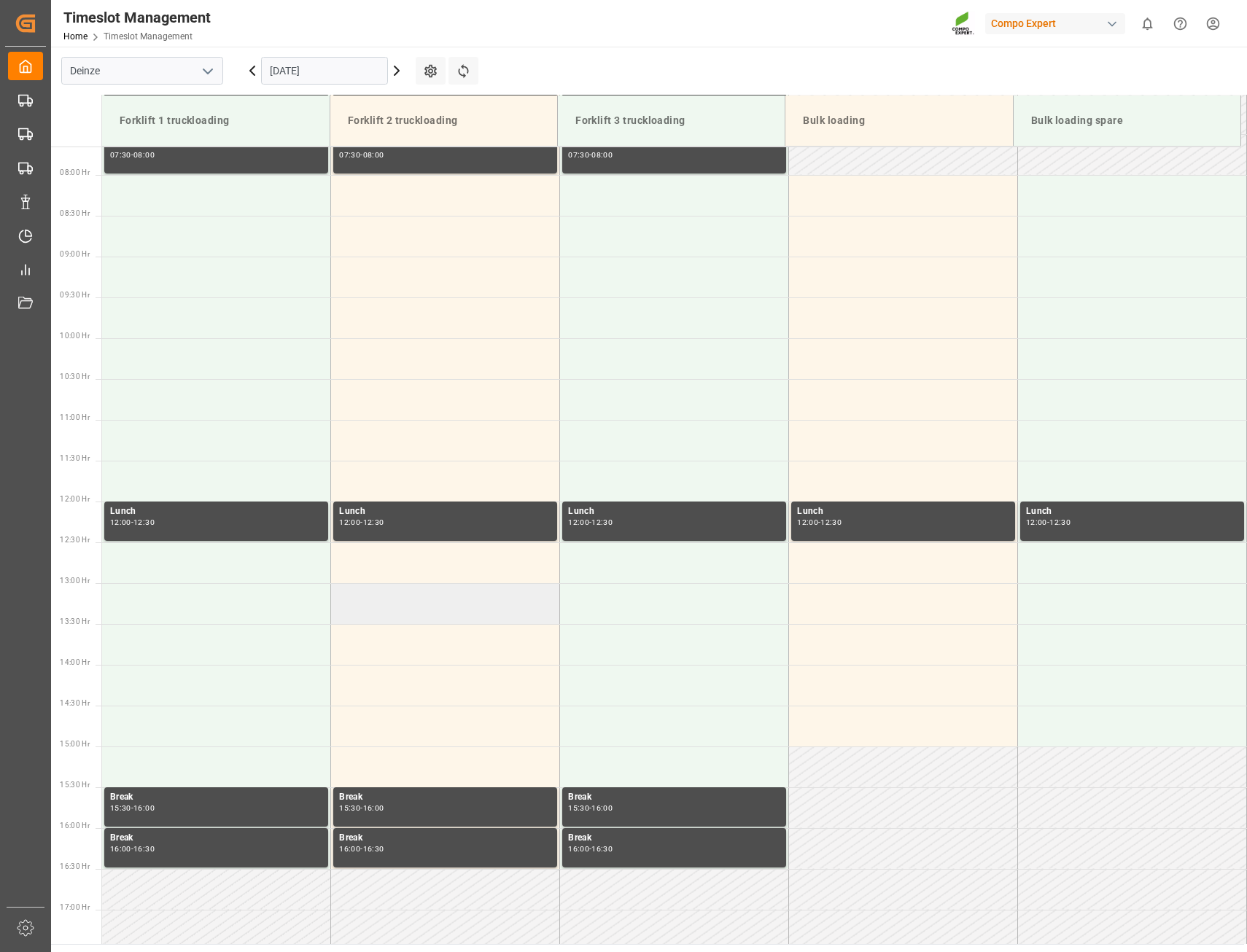
scroll to position [652, 0]
